Goal: Transaction & Acquisition: Purchase product/service

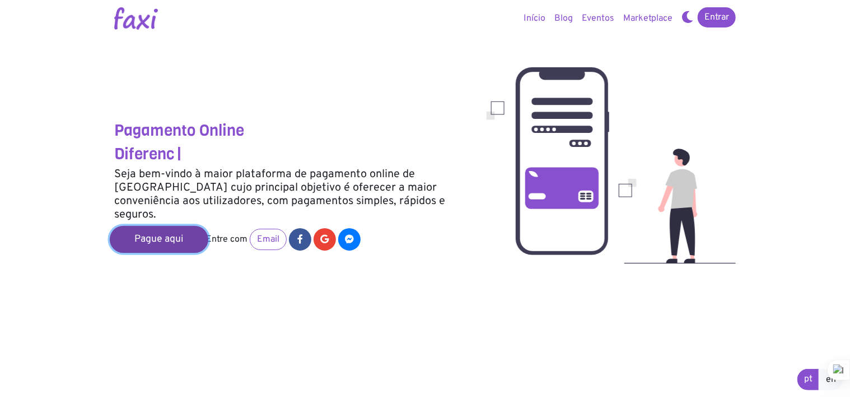
click at [158, 227] on link "Pague aqui" at bounding box center [159, 239] width 99 height 27
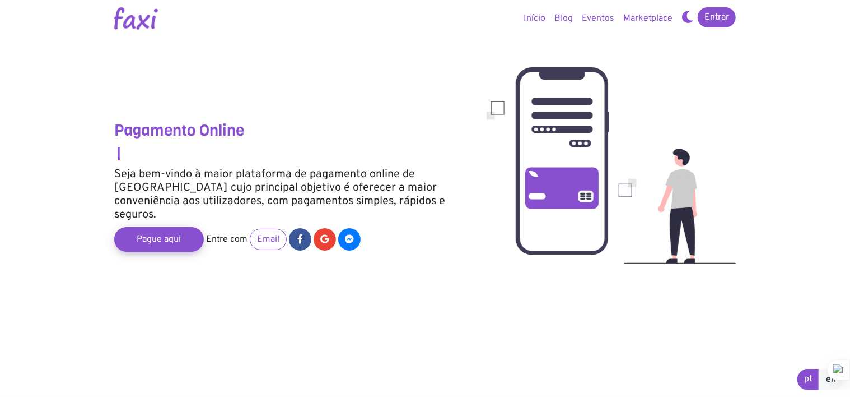
click at [533, 17] on link "Início" at bounding box center [534, 18] width 31 height 22
click at [273, 234] on link "Email" at bounding box center [268, 239] width 37 height 21
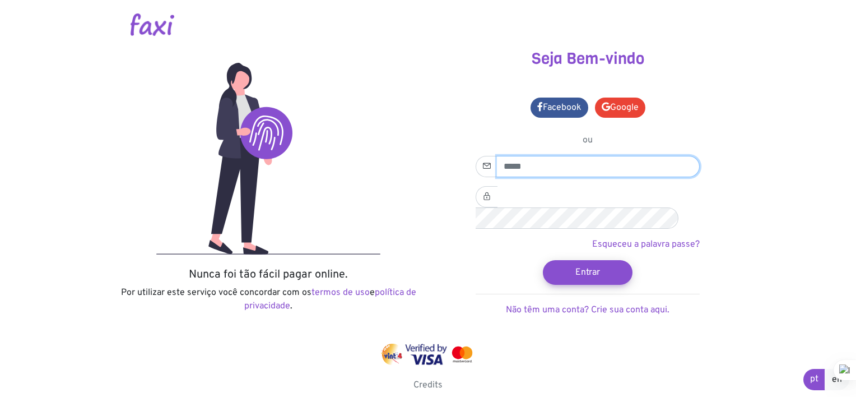
click at [551, 160] on input "email" at bounding box center [598, 166] width 203 height 21
type input "**********"
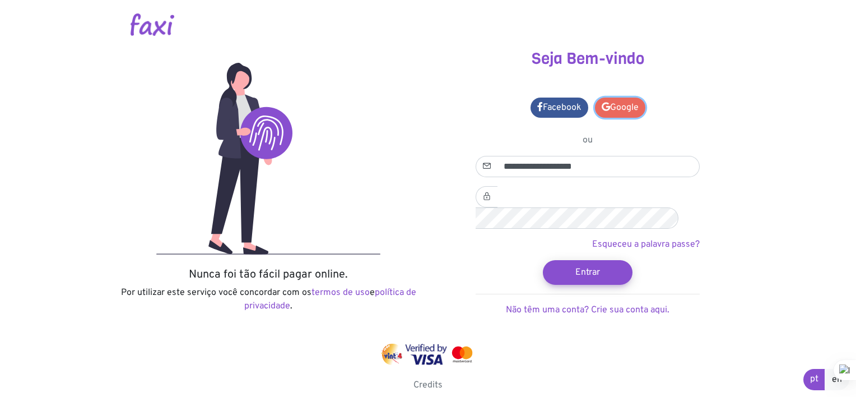
click at [606, 111] on link "Google" at bounding box center [620, 107] width 50 height 20
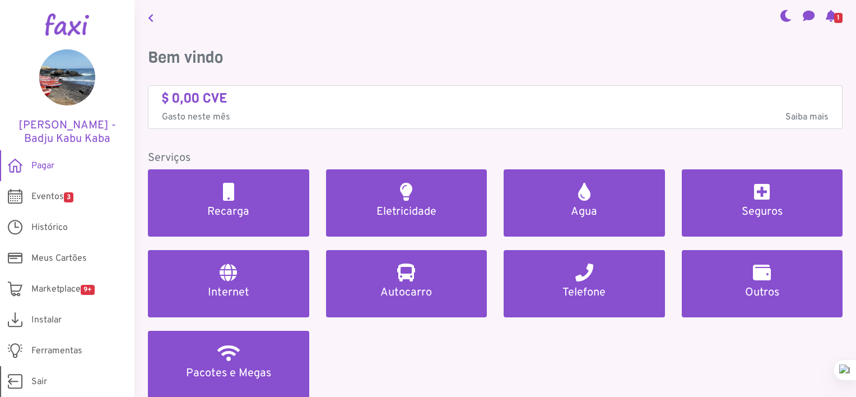
click at [38, 379] on span "Sair" at bounding box center [39, 381] width 16 height 13
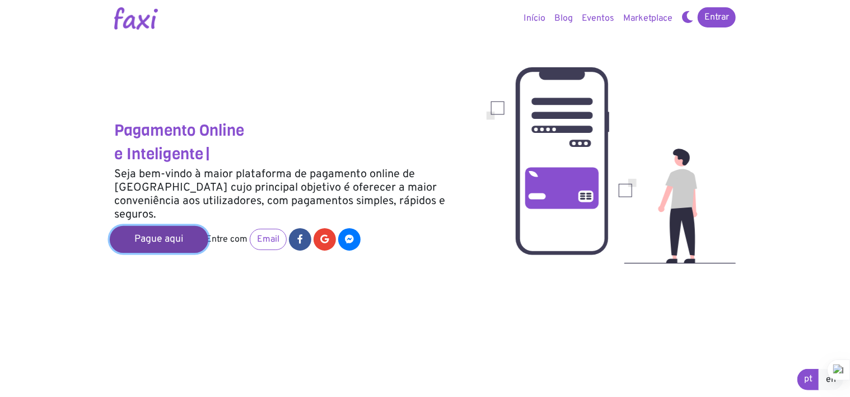
click at [178, 230] on link "Pague aqui" at bounding box center [159, 239] width 99 height 27
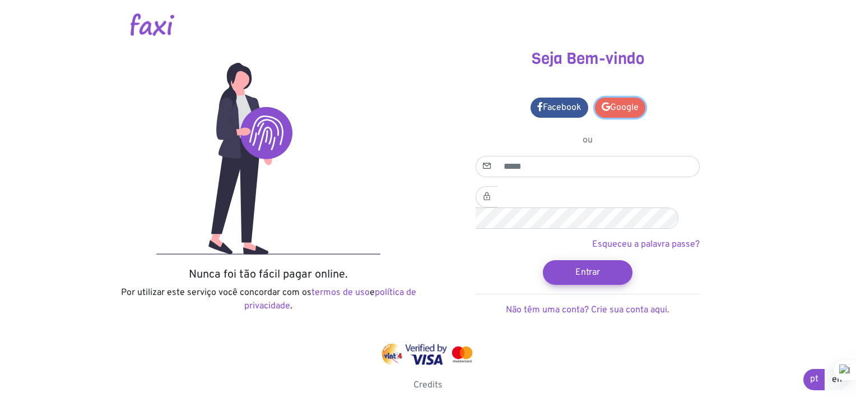
click at [625, 106] on link "Google" at bounding box center [620, 107] width 50 height 20
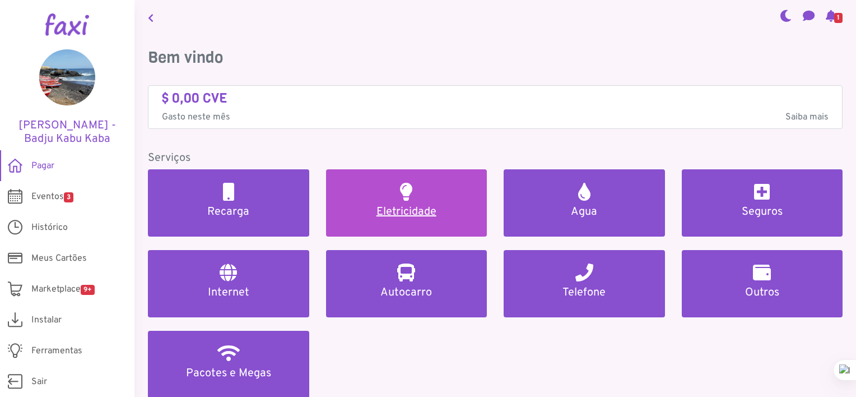
click at [414, 205] on h5 "Eletricidade" at bounding box center [406, 211] width 134 height 13
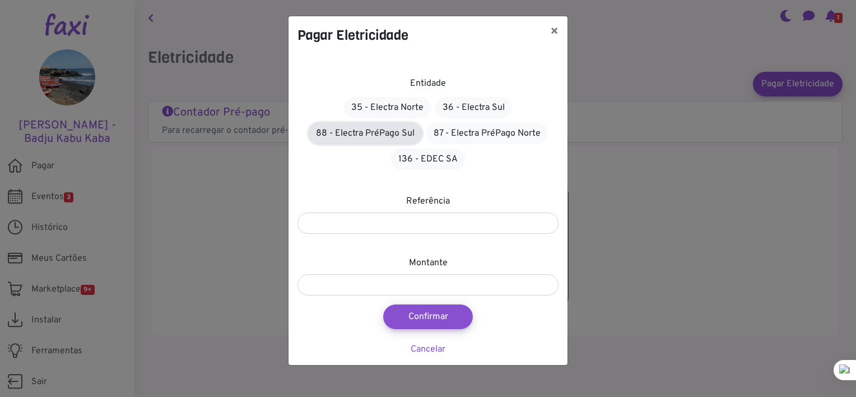
click at [376, 139] on link "88 - Electra PréPago Sul" at bounding box center [365, 133] width 113 height 21
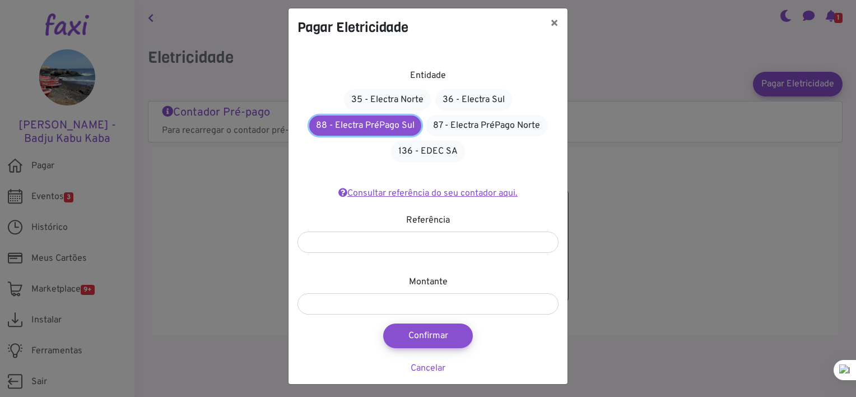
scroll to position [10, 0]
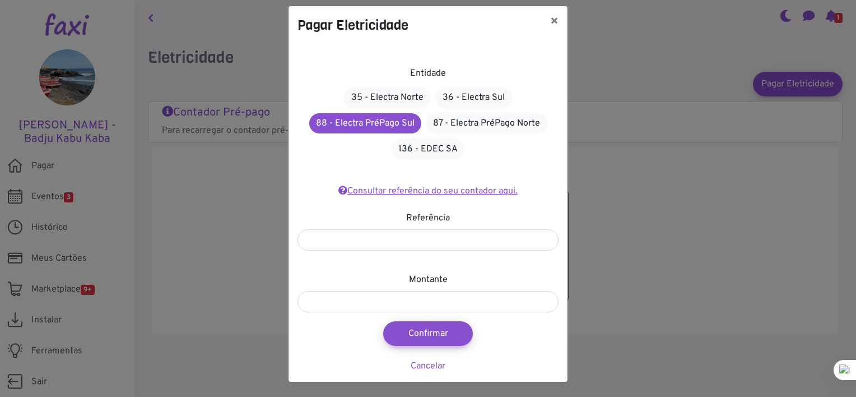
click at [398, 185] on link "Consultar referência do seu contador aqui." at bounding box center [427, 190] width 179 height 11
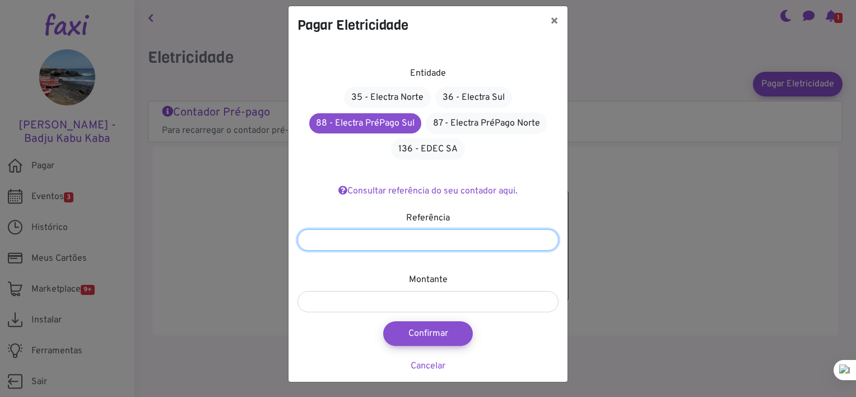
click at [377, 240] on input "number" at bounding box center [427, 239] width 261 height 21
paste input "*******"
type input "*******"
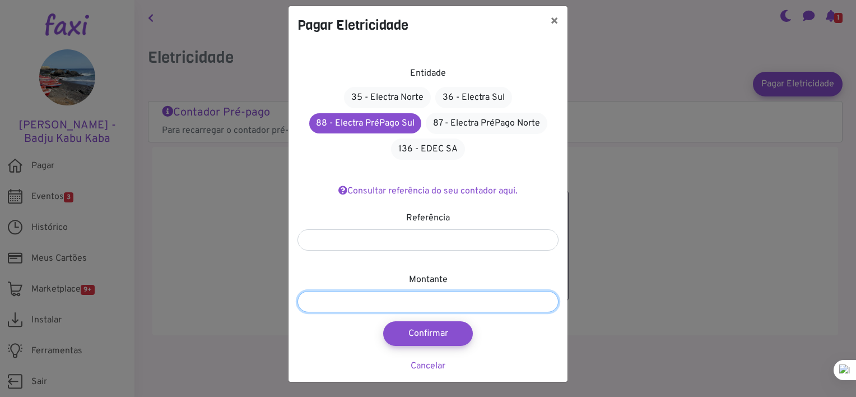
click at [374, 310] on input "number" at bounding box center [427, 301] width 261 height 21
type input "****"
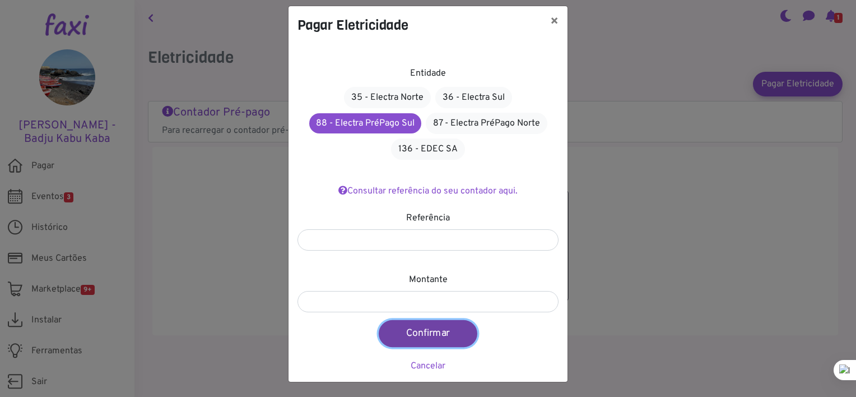
click at [428, 334] on button "Confirmar" at bounding box center [428, 333] width 99 height 27
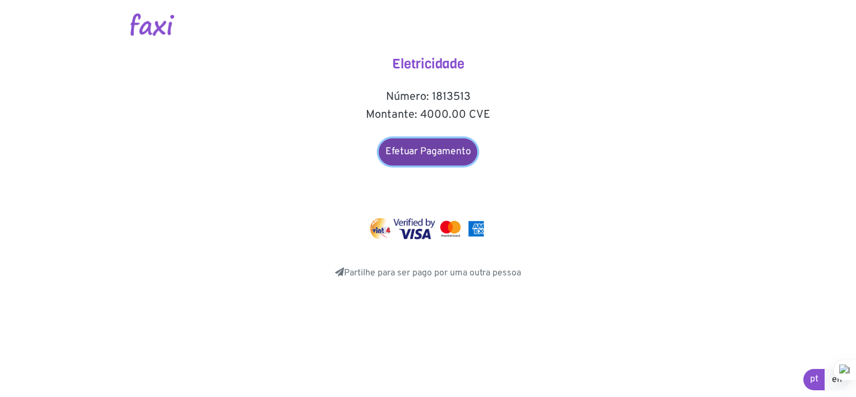
click at [444, 157] on link "Efetuar Pagamento" at bounding box center [428, 151] width 99 height 27
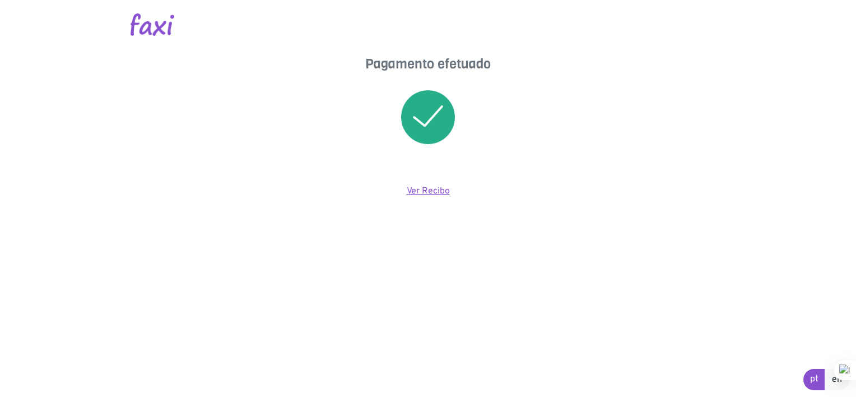
click at [430, 189] on link "Ver Recibo" at bounding box center [428, 190] width 43 height 11
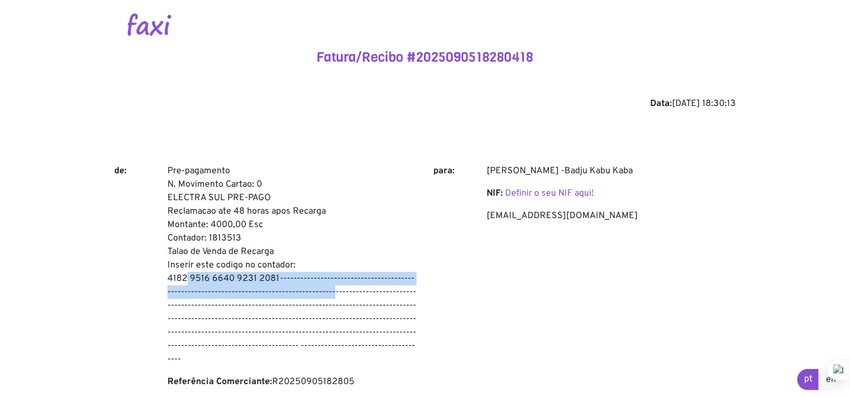
drag, startPoint x: 178, startPoint y: 278, endPoint x: 343, endPoint y: 288, distance: 165.5
click at [343, 288] on p "Pre-pagamento N. Movimento Cartao: 0 ELECTRA SUL PRE-PAGO Reclamacao ate 48 hor…" at bounding box center [291, 265] width 249 height 202
drag, startPoint x: 161, startPoint y: 166, endPoint x: 279, endPoint y: 278, distance: 162.4
click at [279, 278] on div "Pre-pagamento N. Movimento Cartao: 0 ELECTRA SUL PRE-PAGO Reclamacao ate 48 hor…" at bounding box center [292, 280] width 266 height 233
copy p "Pre-pagamento N. Movimento Cartao: 0 ELECTRA SUL PRE-PAGO Reclamacao ate 48 hor…"
